Goal: Task Accomplishment & Management: Use online tool/utility

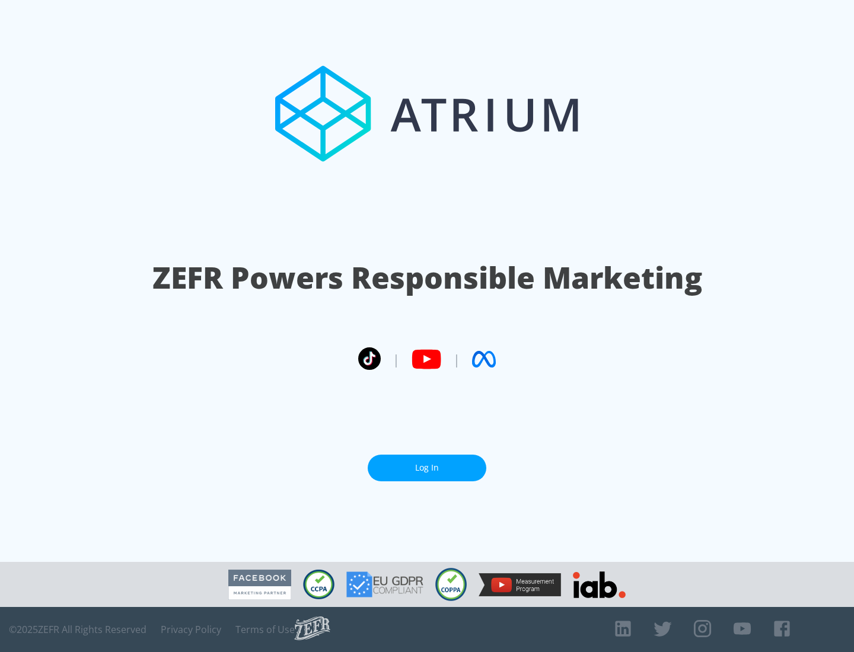
click at [427, 468] on link "Log In" at bounding box center [427, 468] width 119 height 27
